Goal: Navigation & Orientation: Find specific page/section

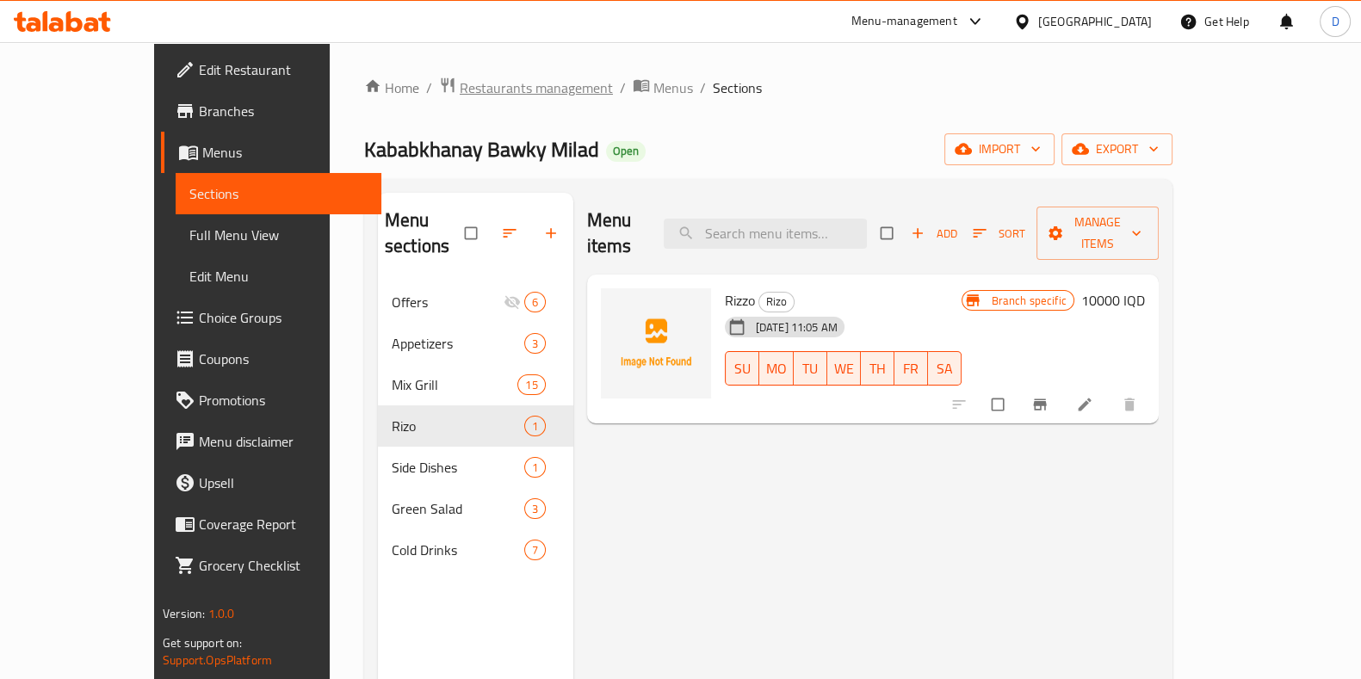
click at [497, 91] on span "Restaurants management" at bounding box center [536, 87] width 153 height 21
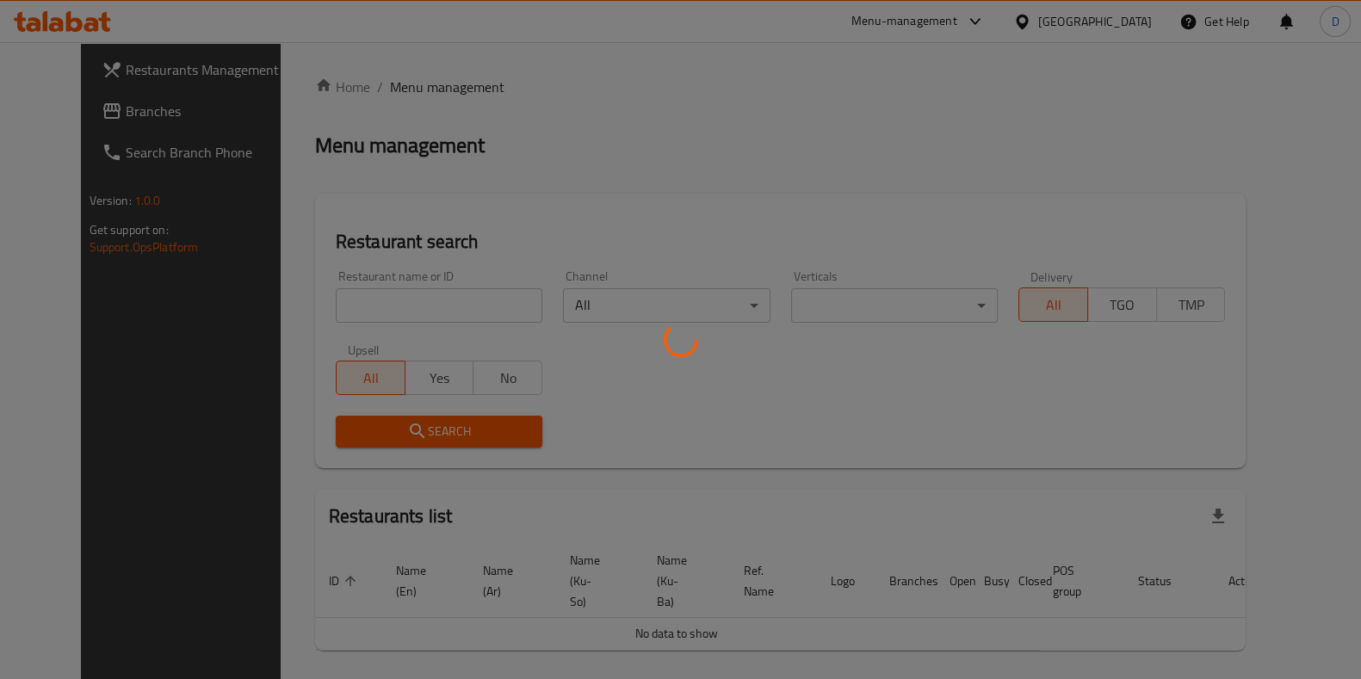
click at [459, 291] on div at bounding box center [680, 339] width 1361 height 679
click at [459, 292] on div at bounding box center [680, 339] width 1361 height 679
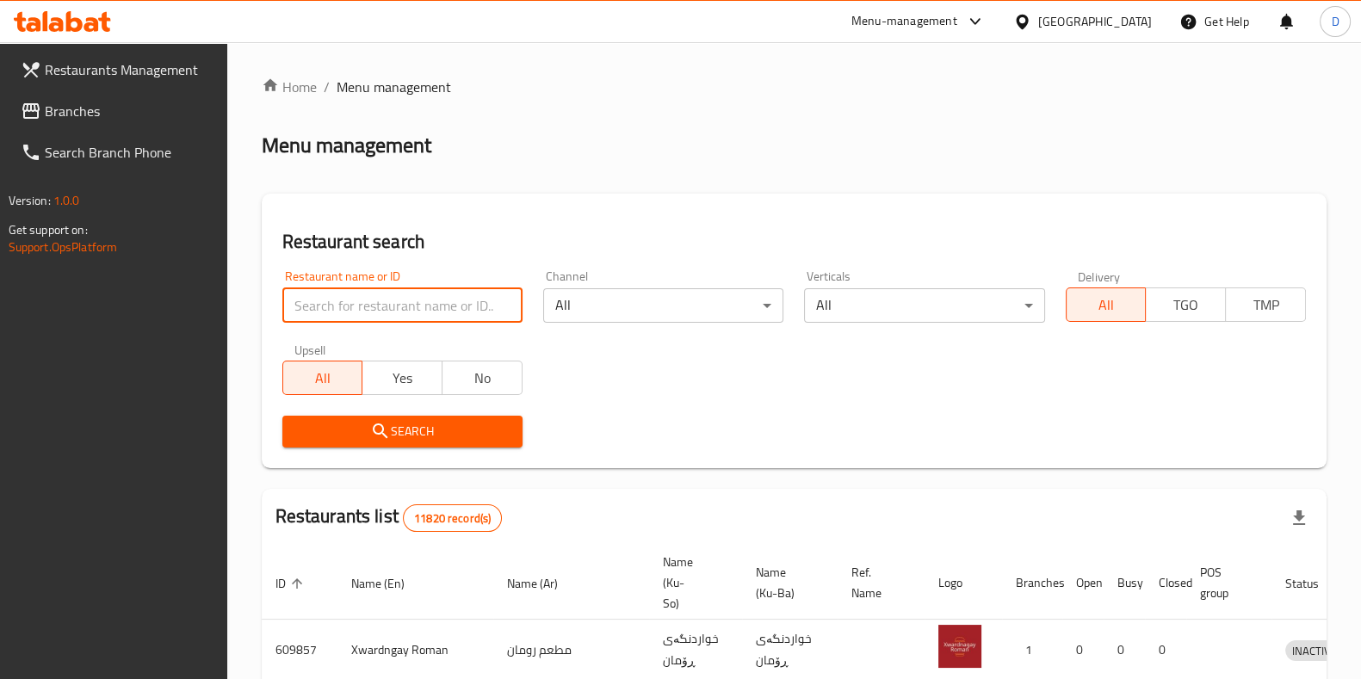
click at [459, 292] on input "search" at bounding box center [402, 305] width 240 height 34
type input "gas ali"
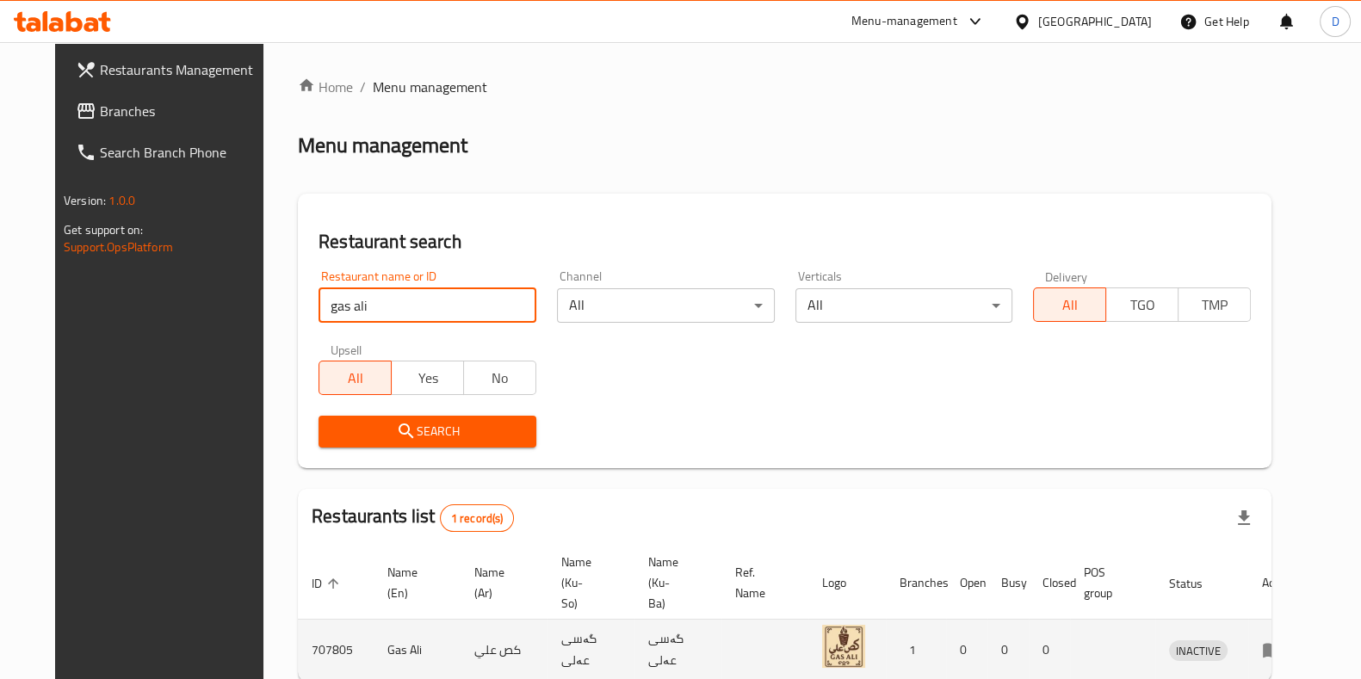
scroll to position [74, 0]
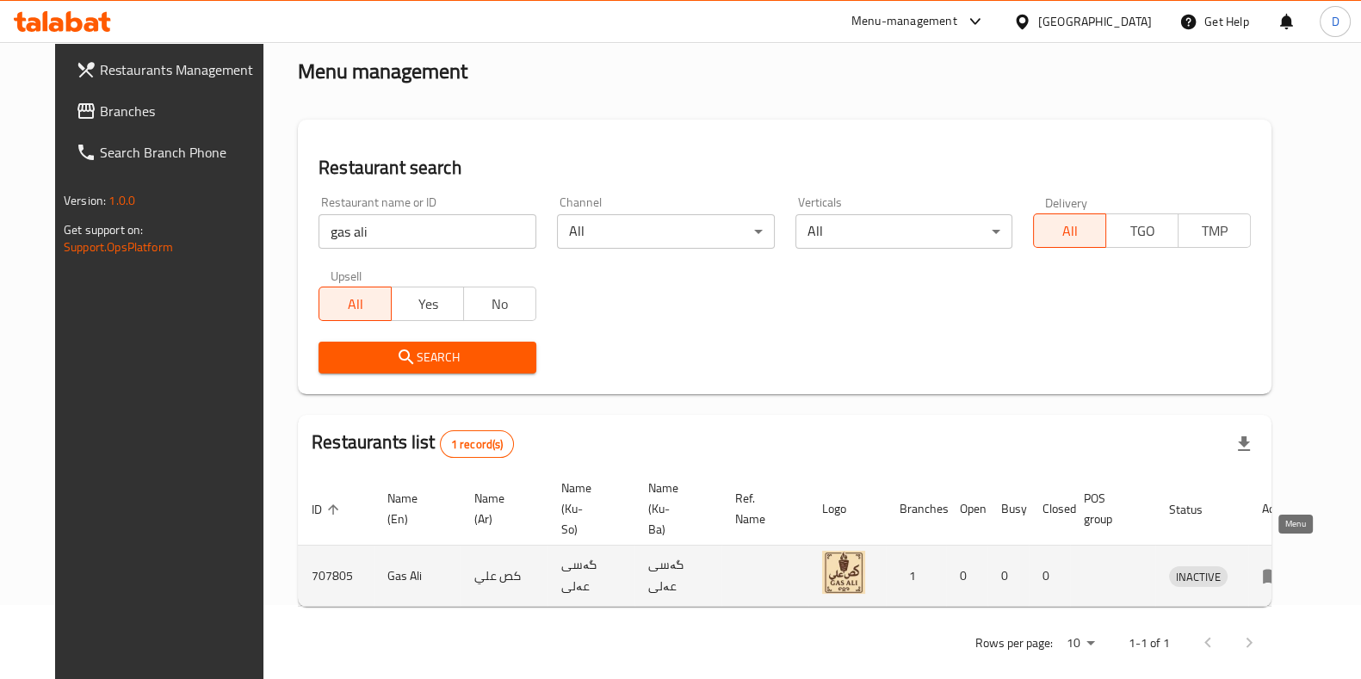
click at [1283, 566] on icon "enhanced table" at bounding box center [1272, 576] width 21 height 21
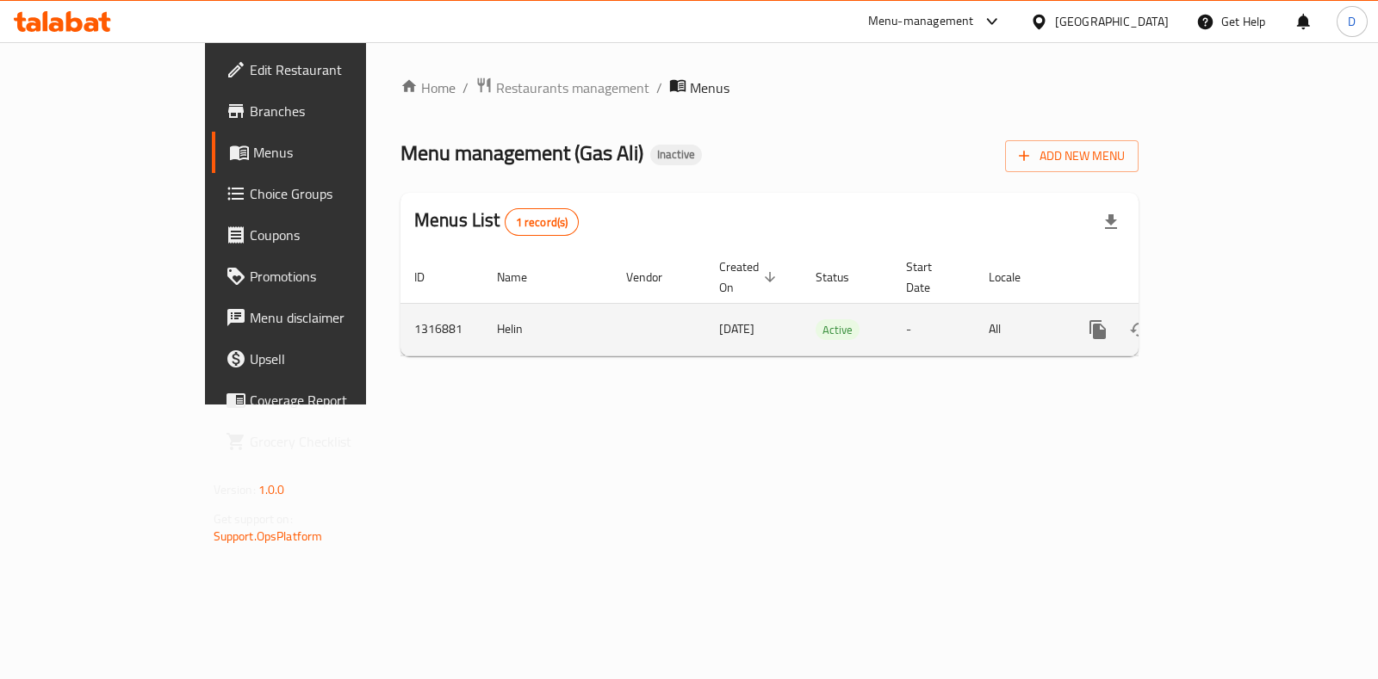
click at [1232, 319] on icon "enhanced table" at bounding box center [1221, 329] width 21 height 21
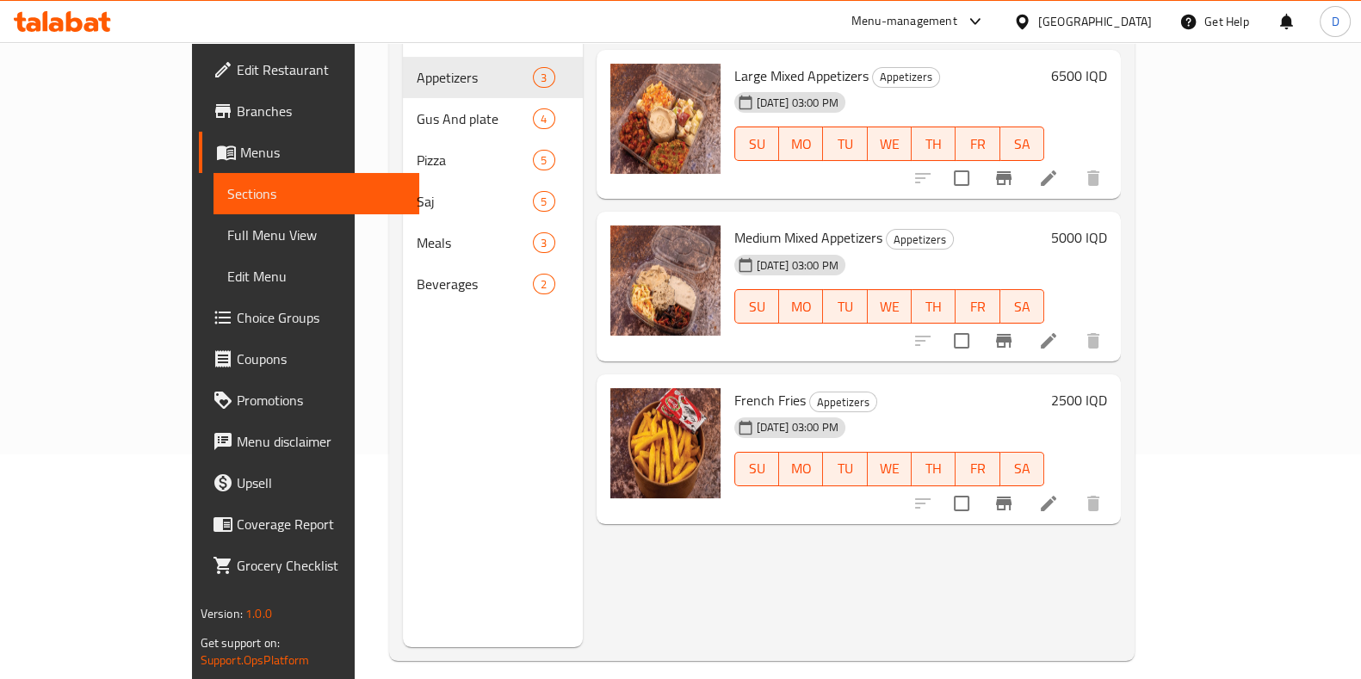
scroll to position [226, 0]
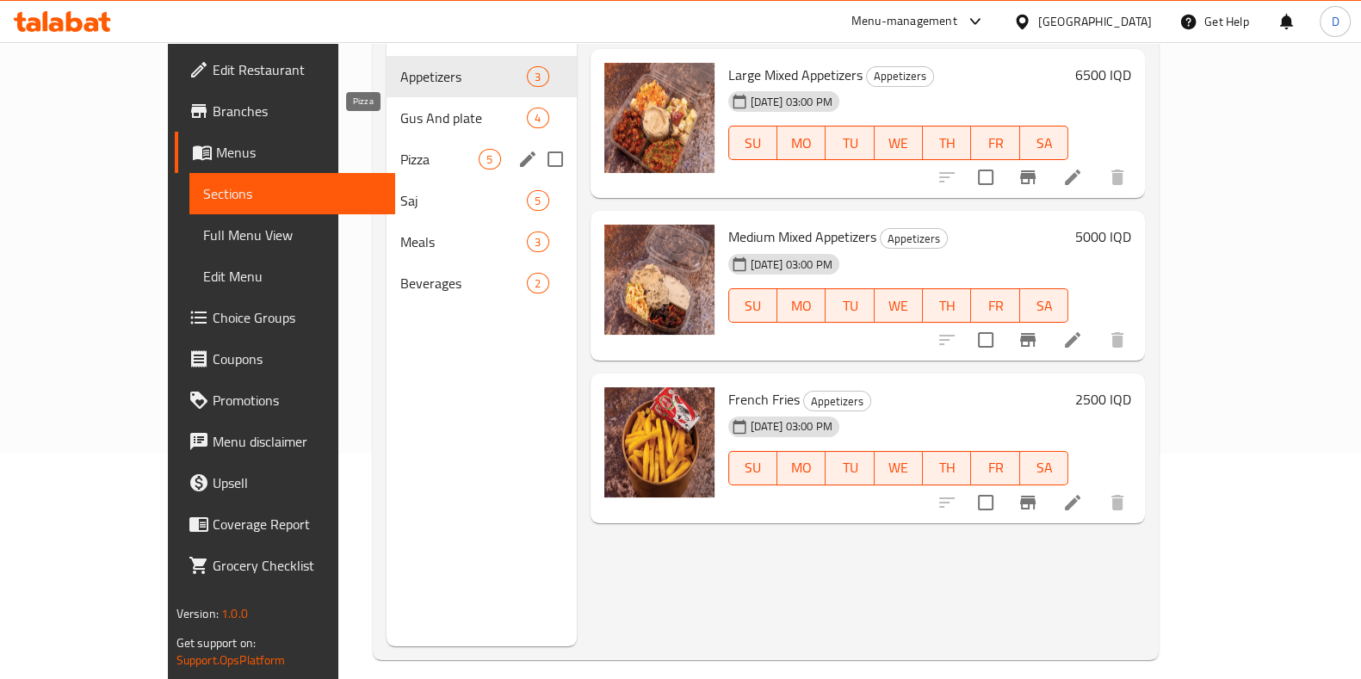
click at [390, 103] on div "Gus And plate 4" at bounding box center [481, 117] width 189 height 41
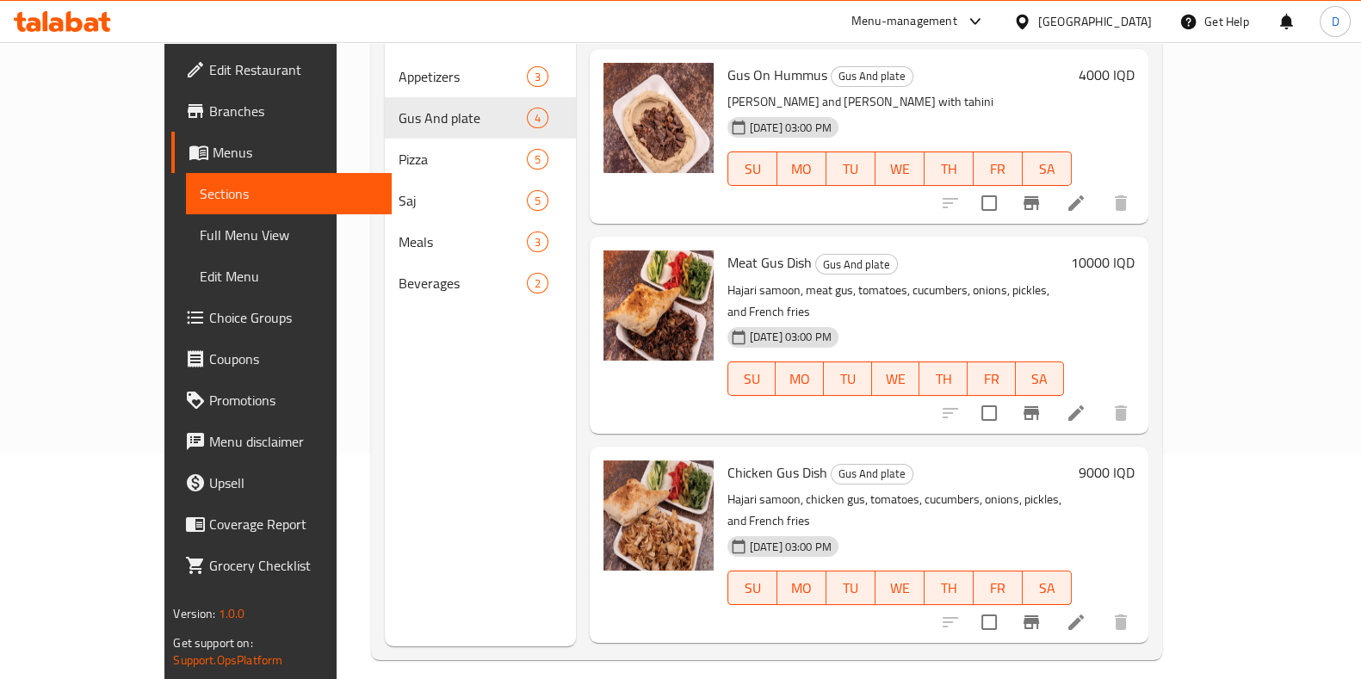
scroll to position [115, 0]
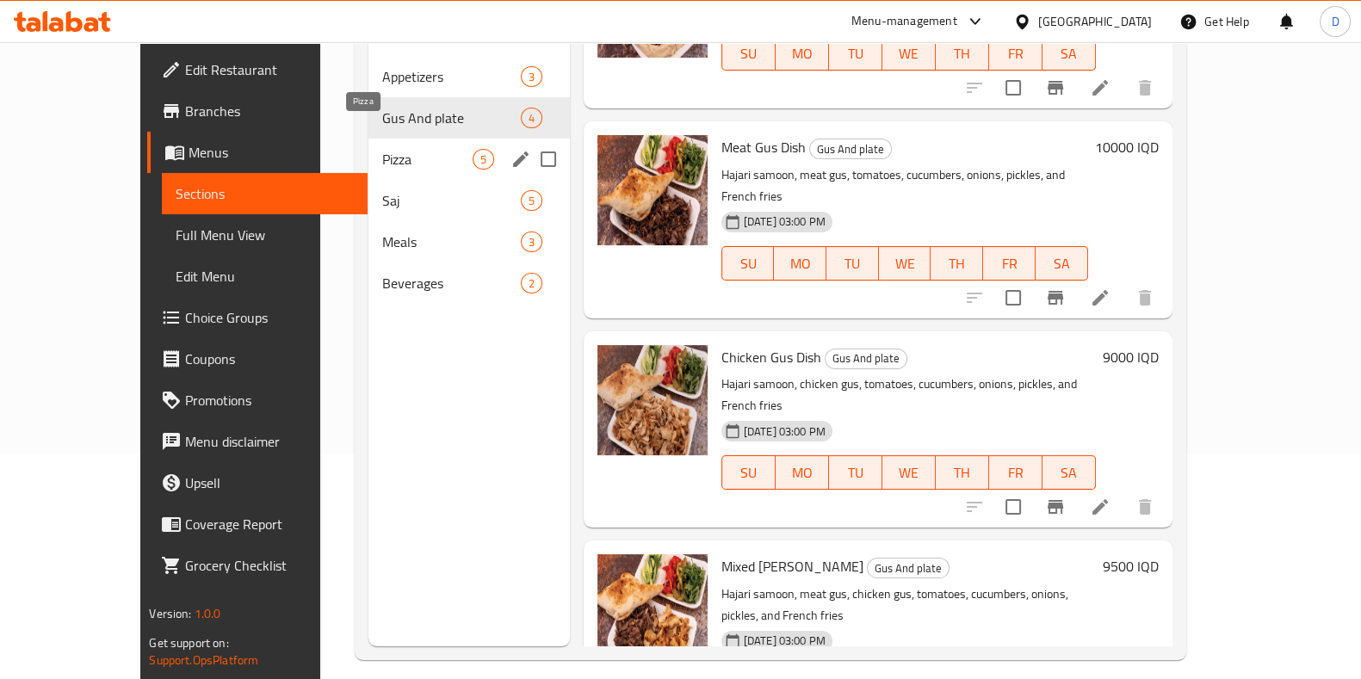
click at [392, 149] on span "Pizza" at bounding box center [427, 159] width 90 height 21
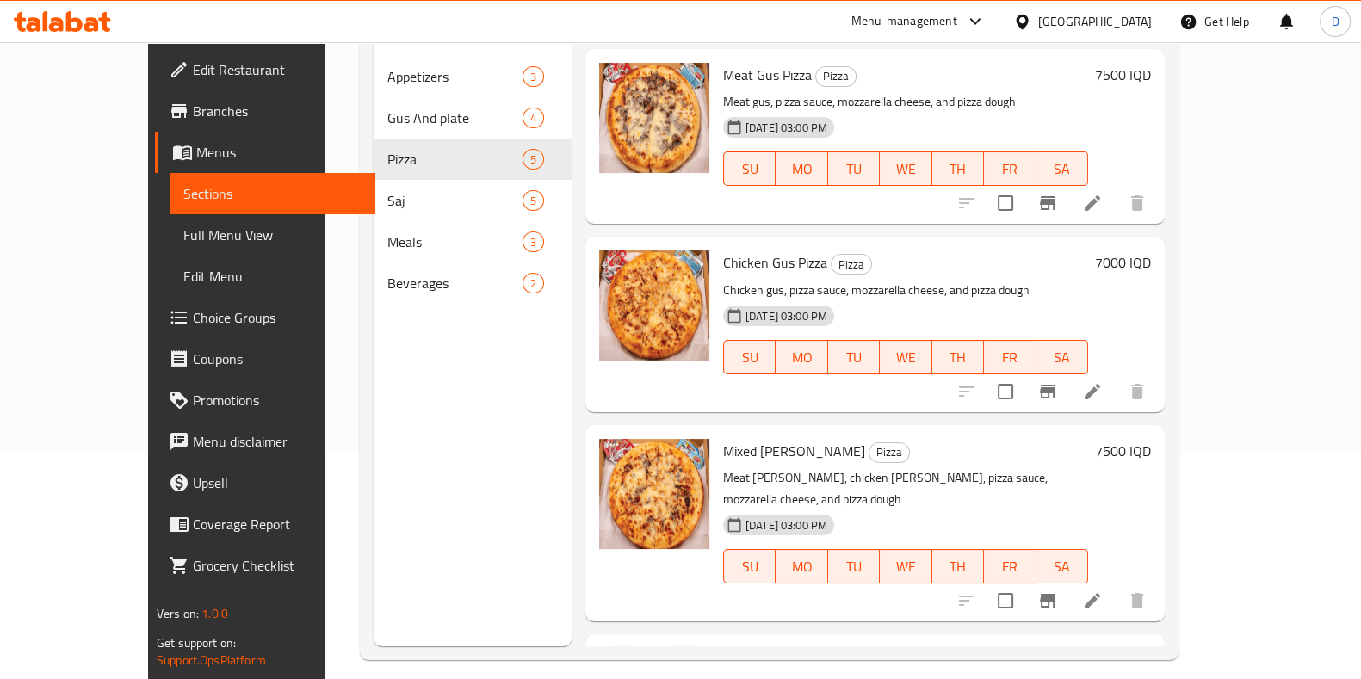
scroll to position [303, 0]
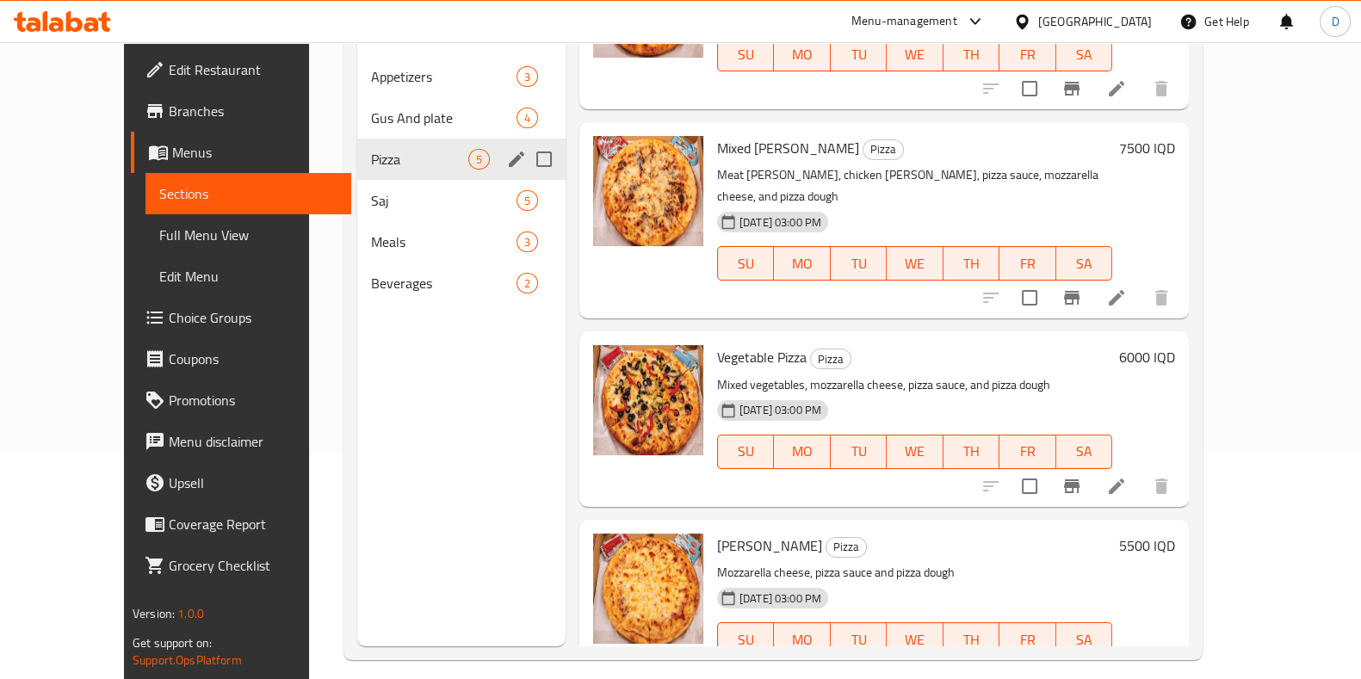
click at [357, 151] on div "Pizza 5" at bounding box center [460, 159] width 207 height 41
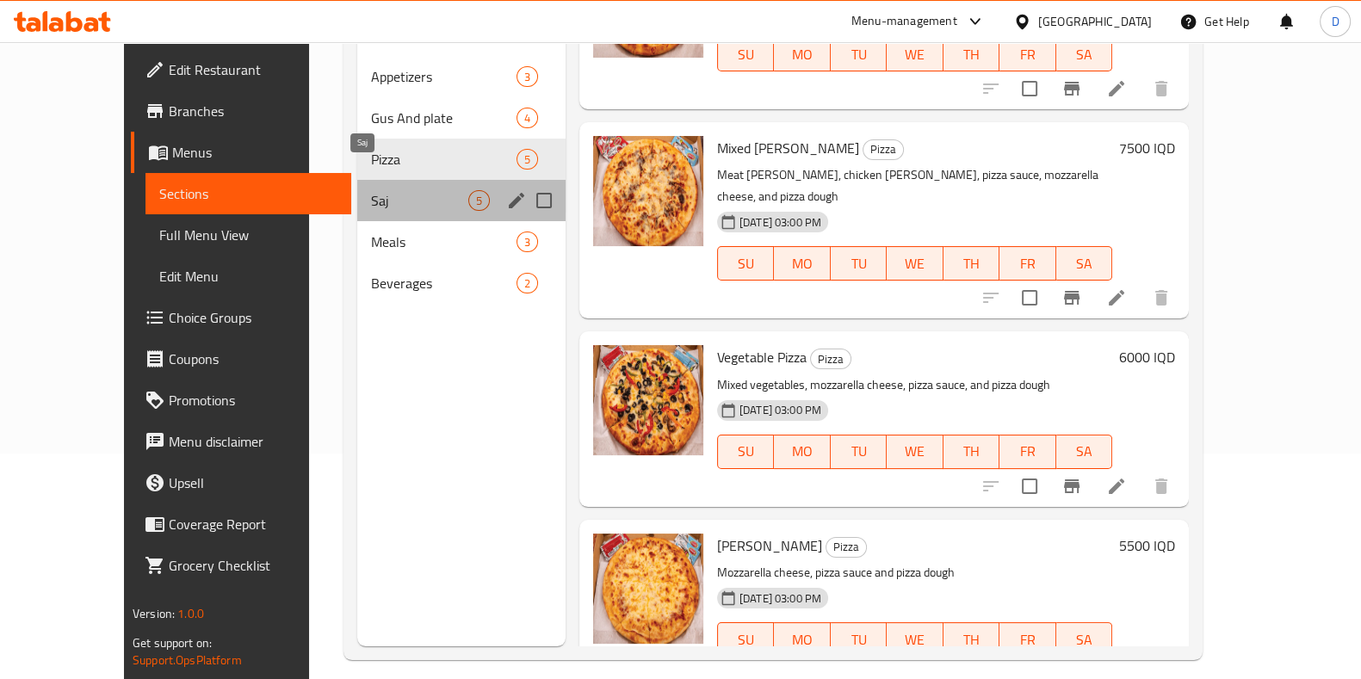
click at [371, 190] on span "Saj" at bounding box center [419, 200] width 96 height 21
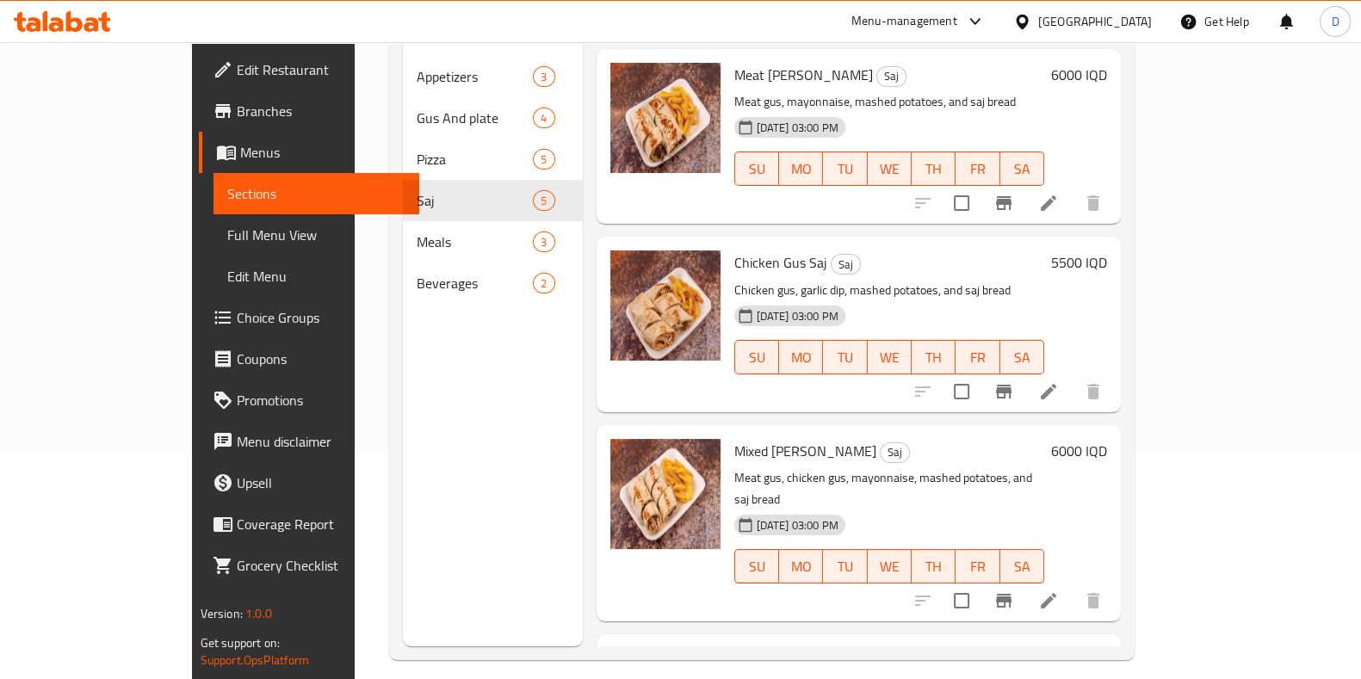
scroll to position [303, 0]
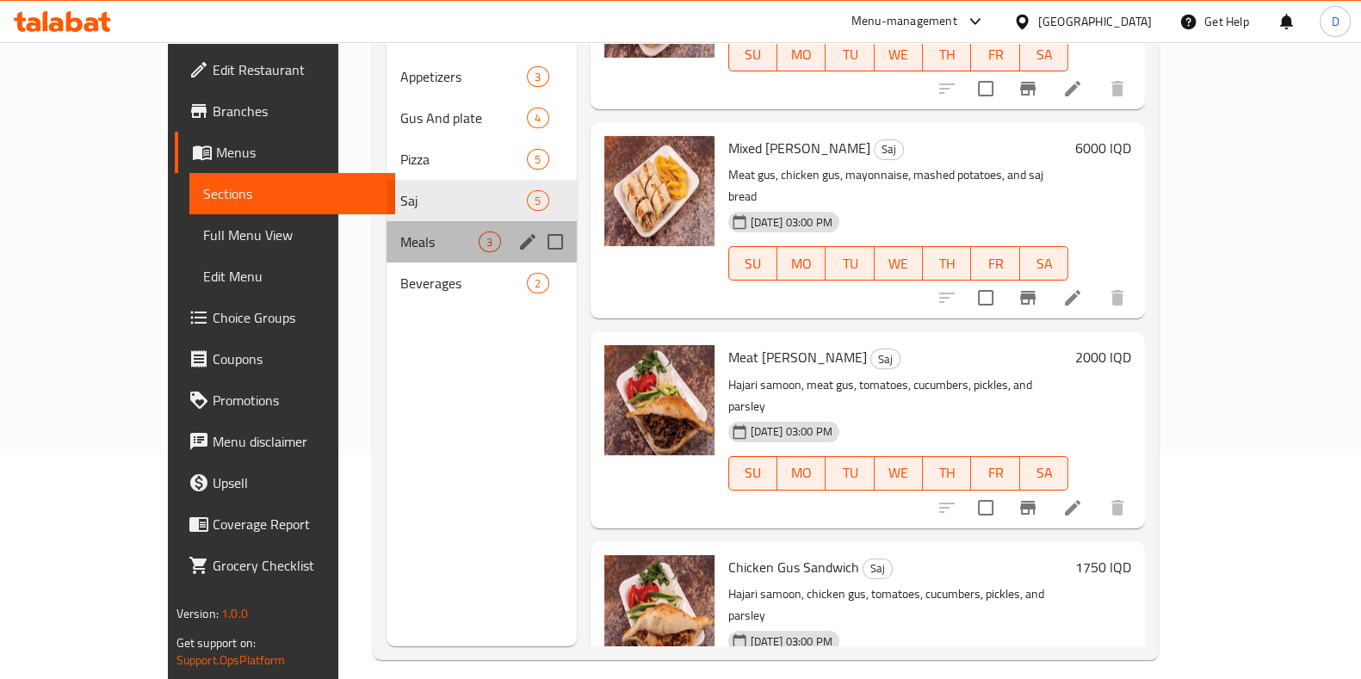
click at [387, 230] on div "Meals 3" at bounding box center [481, 241] width 189 height 41
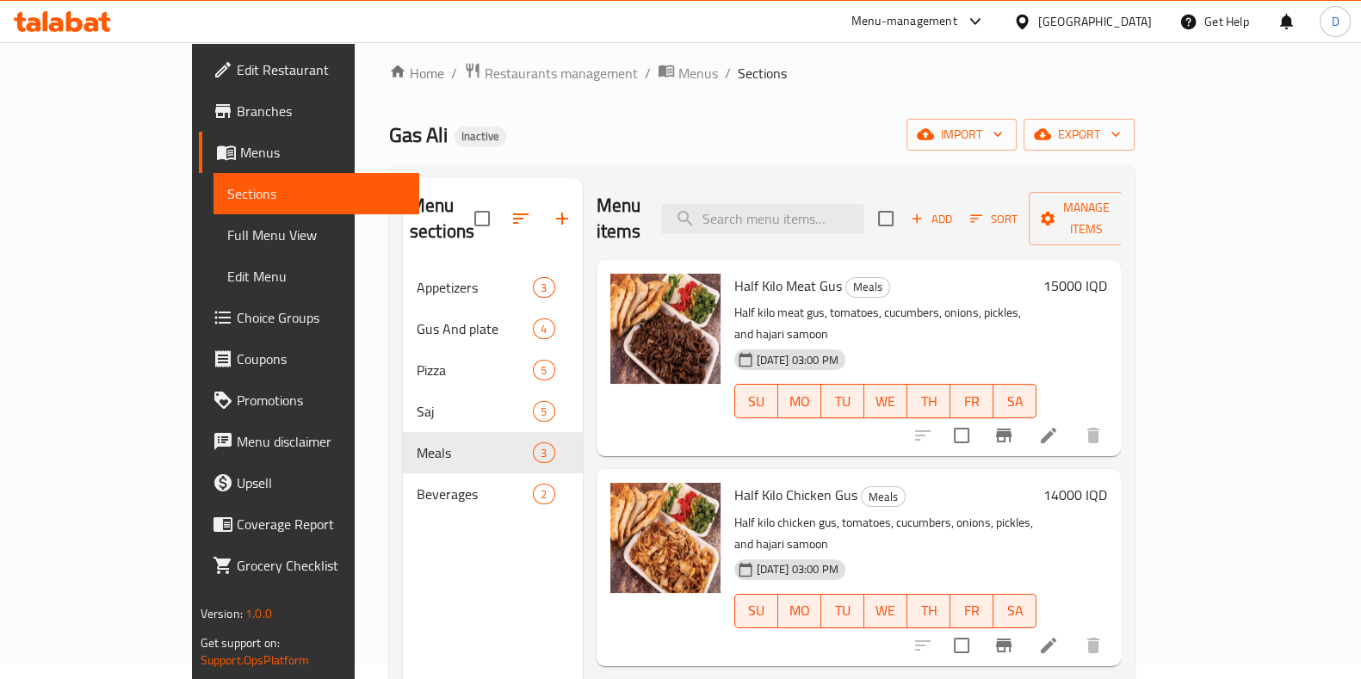
scroll to position [127, 0]
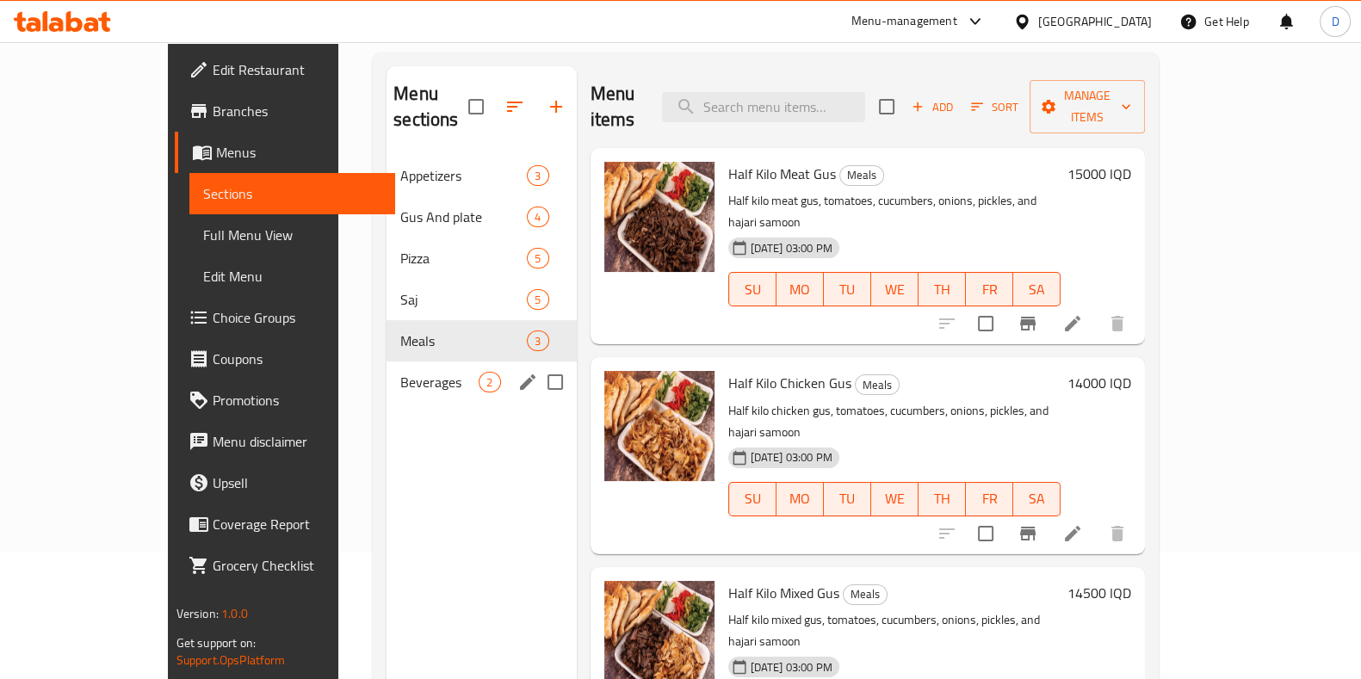
click at [400, 372] on span "Beverages" at bounding box center [439, 382] width 78 height 21
